Goal: Information Seeking & Learning: Learn about a topic

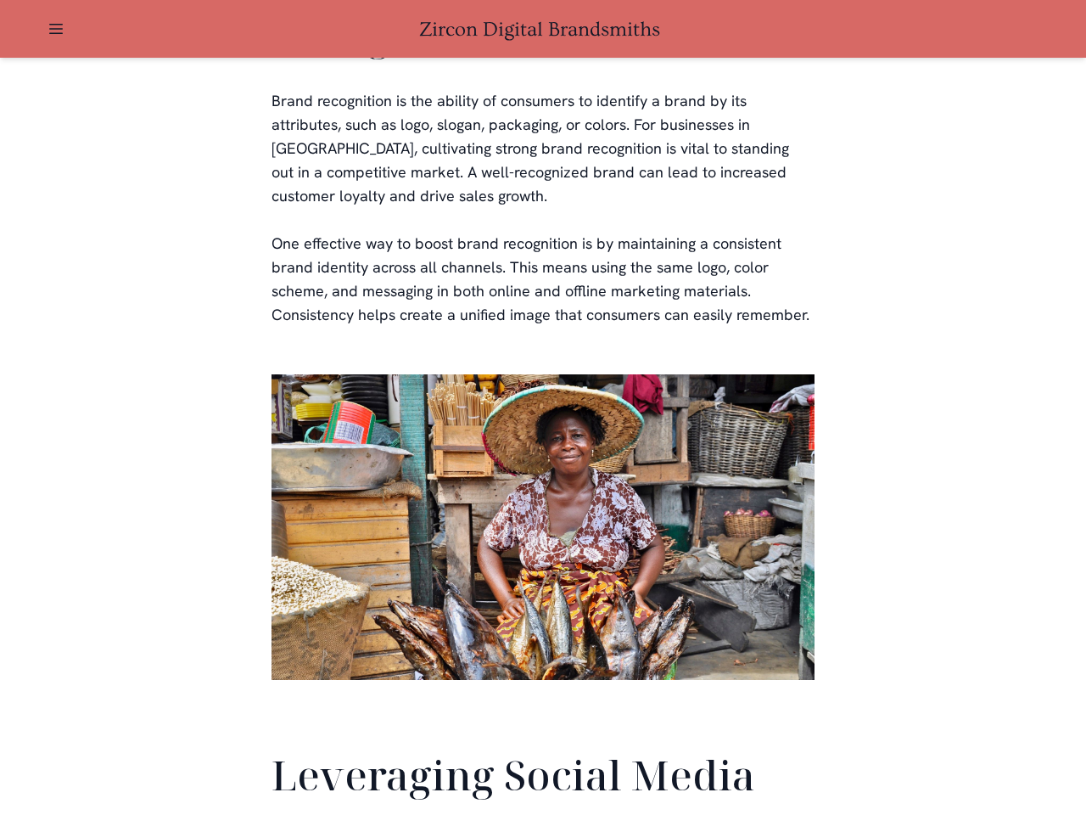
scroll to position [3995, 0]
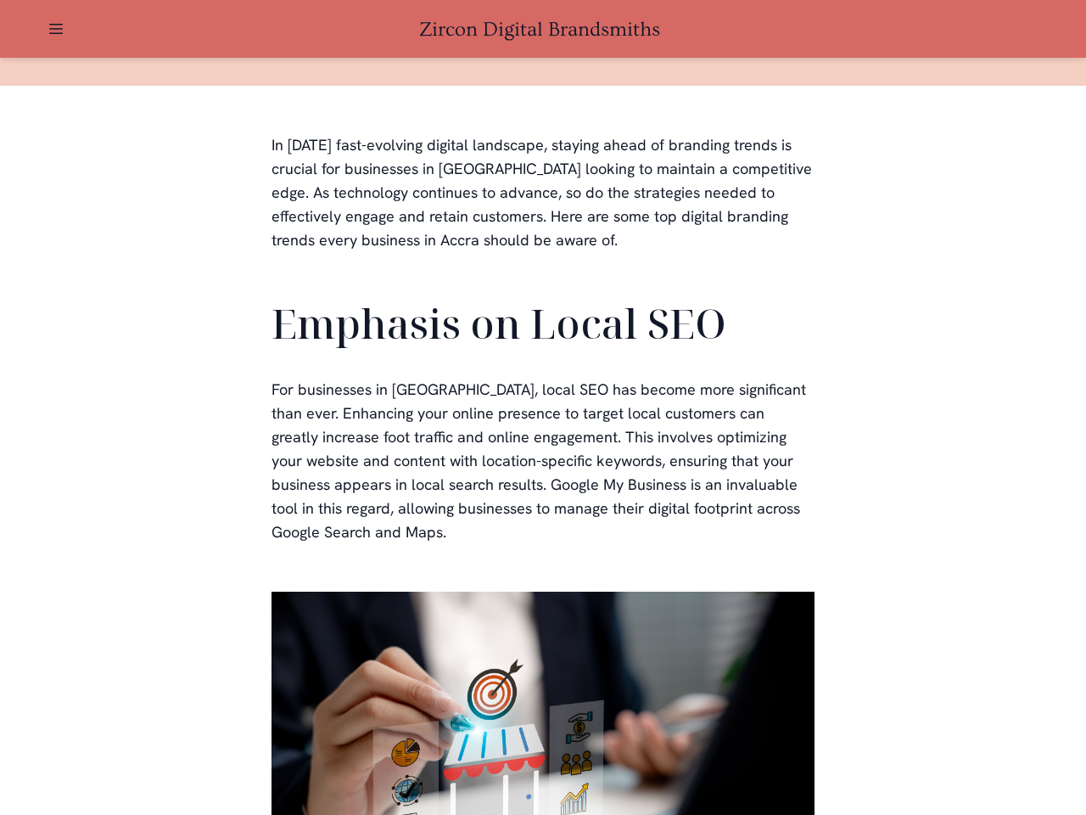
scroll to position [509, 0]
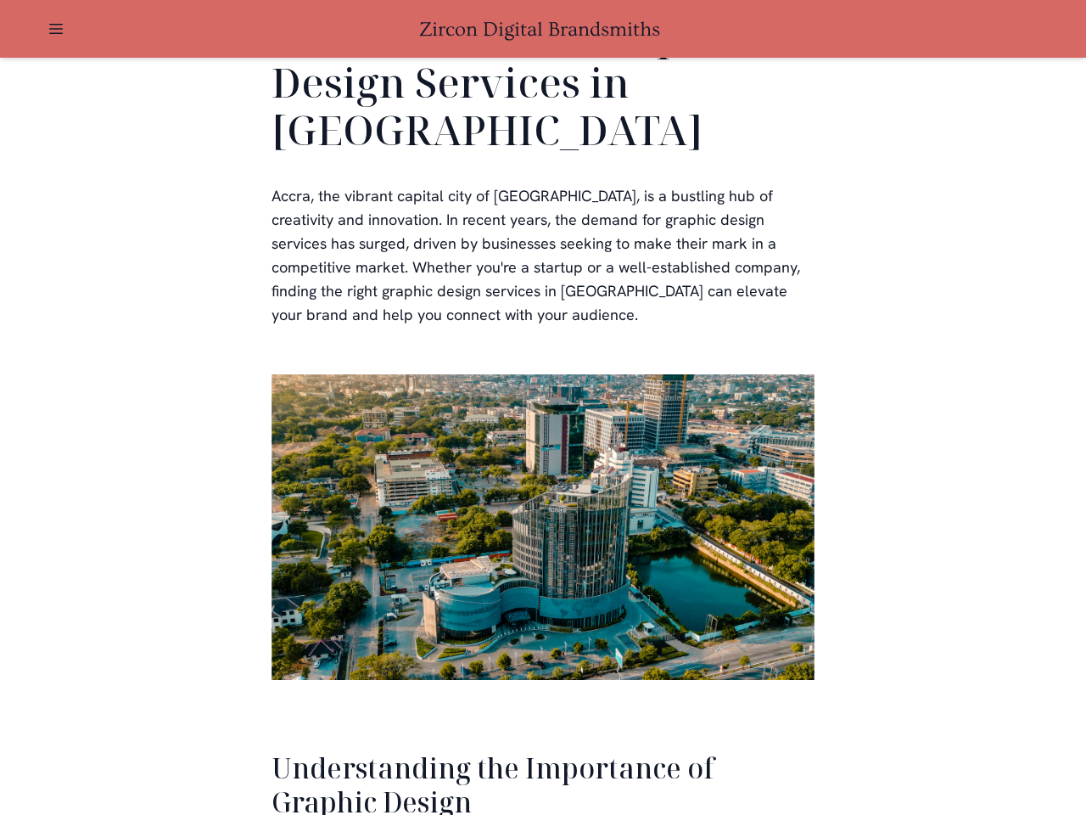
scroll to position [3486, 0]
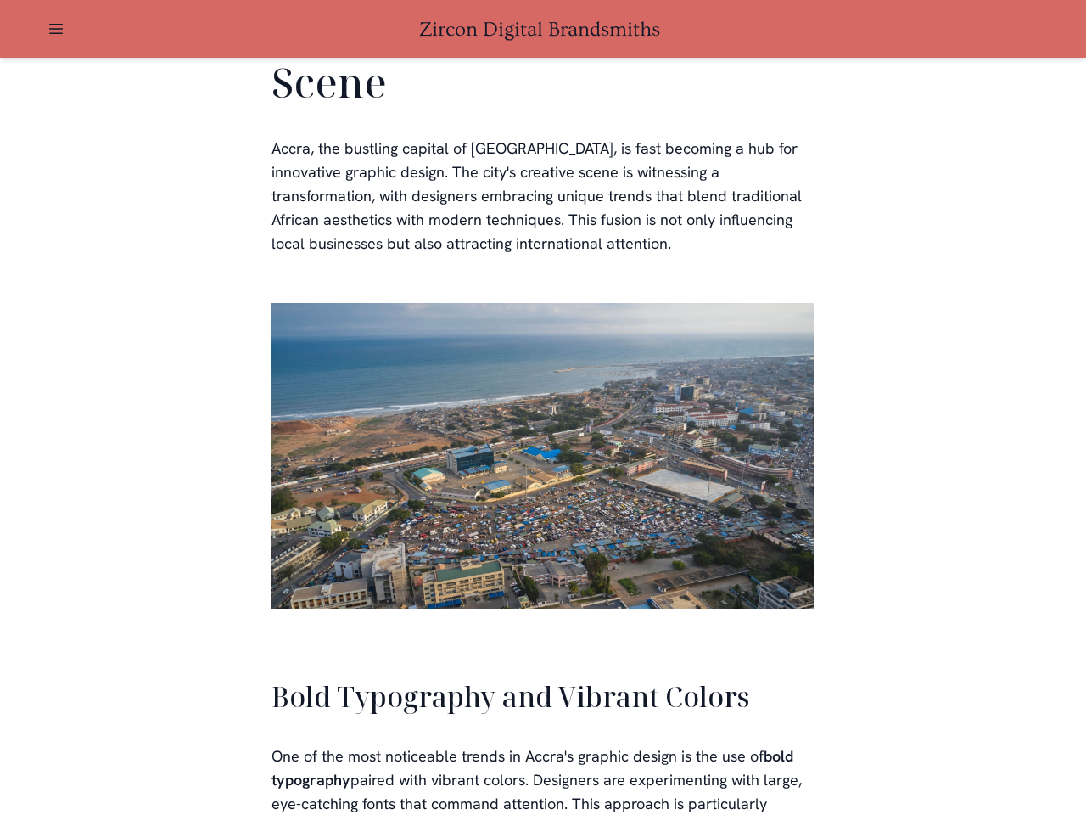
scroll to position [3842, 0]
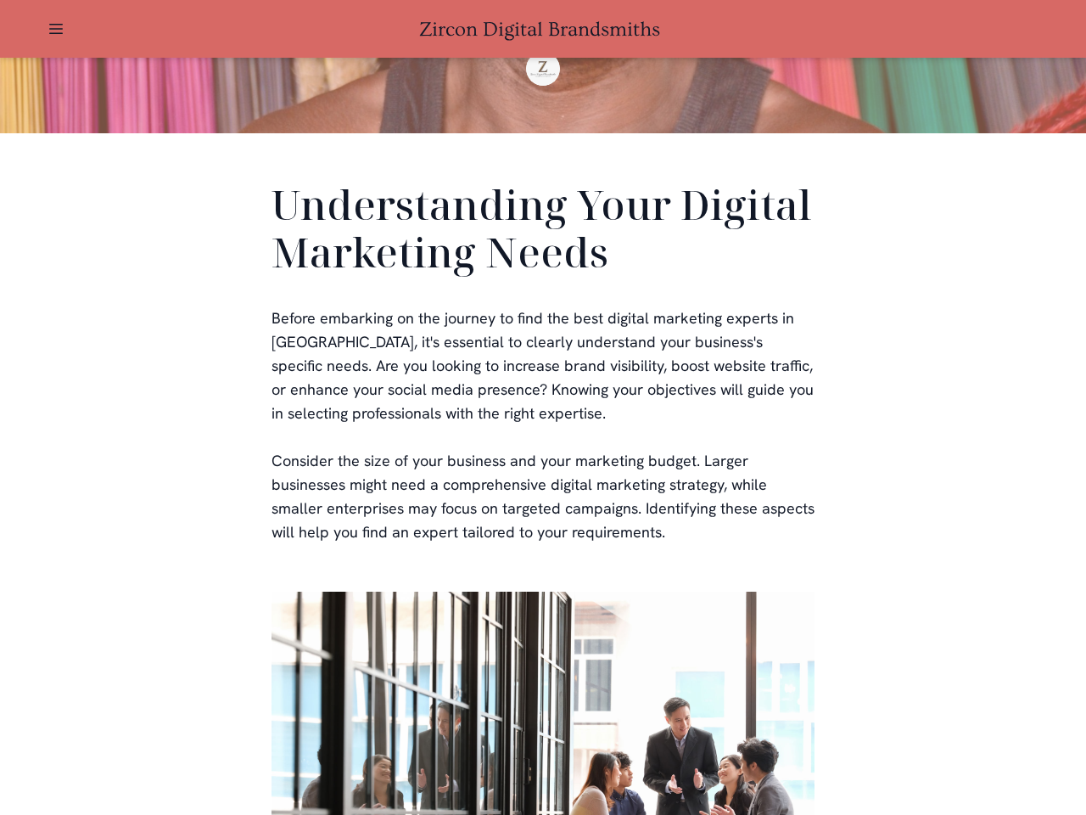
scroll to position [509, 0]
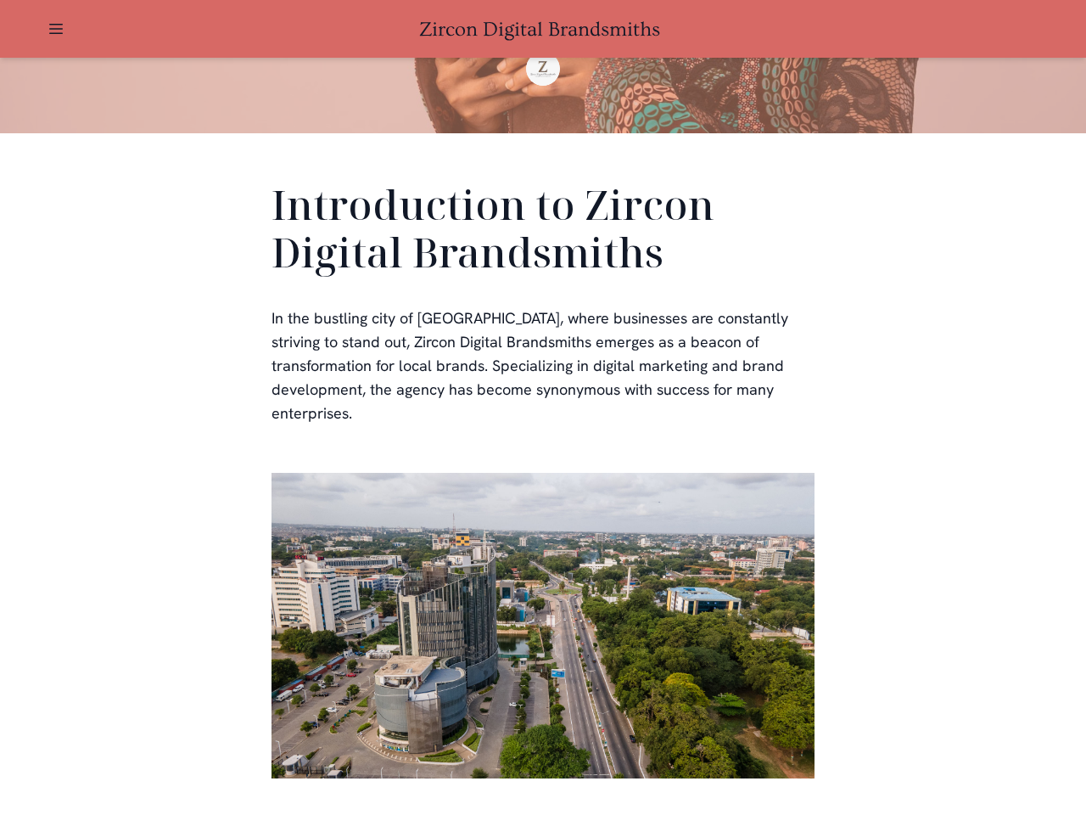
scroll to position [509, 0]
